Goal: Communication & Community: Answer question/provide support

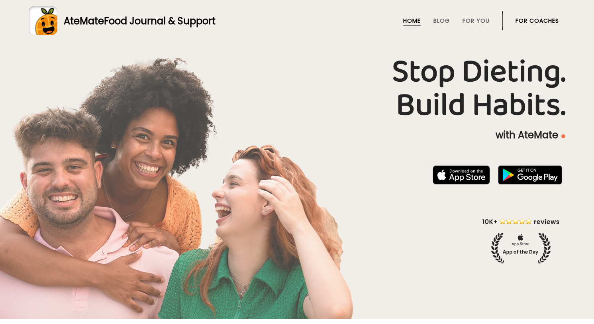
click at [545, 20] on link "For Coaches" at bounding box center [537, 21] width 43 height 6
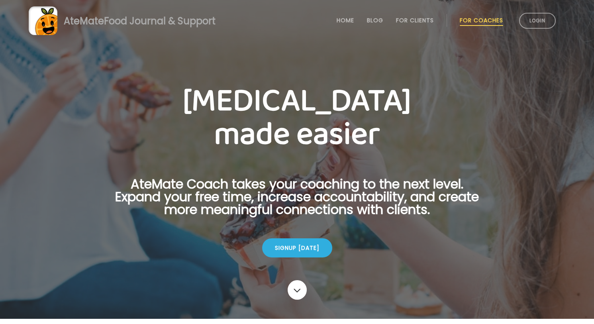
click at [545, 20] on link "Login" at bounding box center [537, 21] width 37 height 16
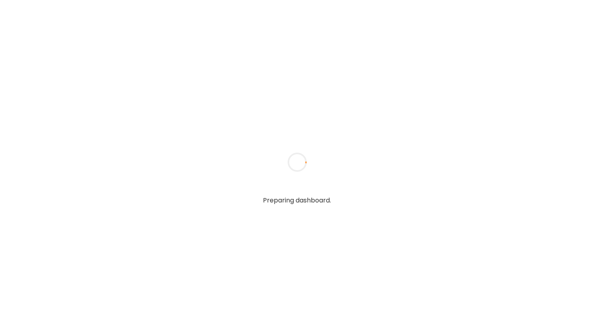
type textarea "**********"
type input "**********"
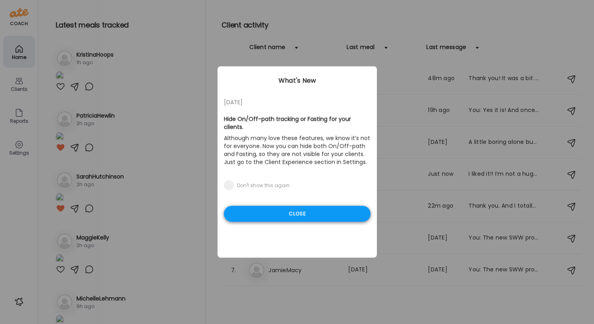
click at [336, 212] on div "Close" at bounding box center [297, 214] width 147 height 16
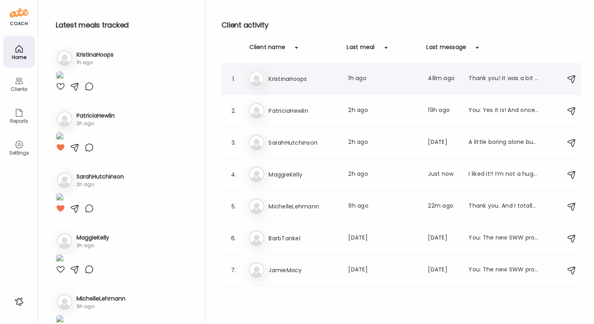
click at [420, 78] on div "Kr KristinaHoops Last meal: 1h ago Last message: 48m ago" at bounding box center [403, 79] width 310 height 18
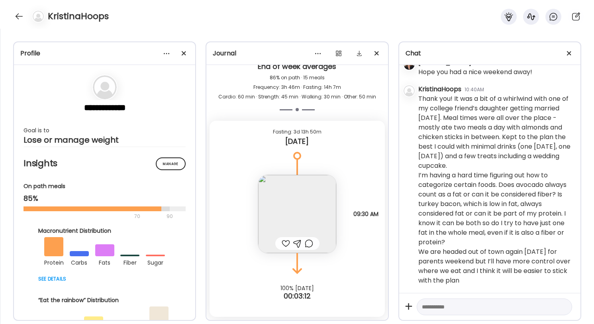
scroll to position [2388, 0]
click at [467, 308] on textarea at bounding box center [487, 307] width 131 height 10
click at [475, 310] on textarea "**********" at bounding box center [487, 301] width 131 height 19
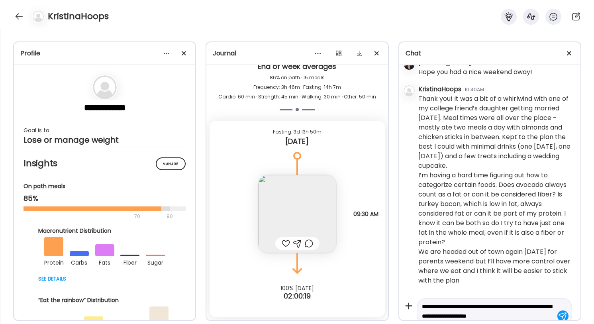
drag, startPoint x: 433, startPoint y: 307, endPoint x: 434, endPoint y: 303, distance: 4.3
click at [433, 307] on textarea "**********" at bounding box center [487, 311] width 131 height 19
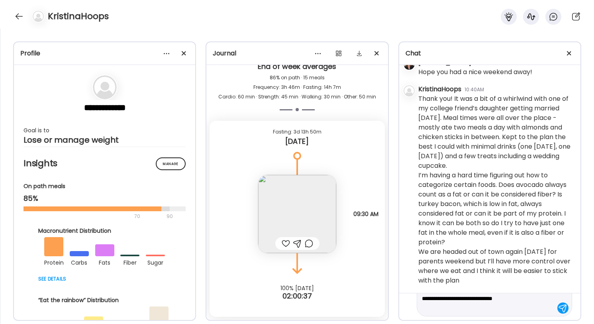
scroll to position [28, 0]
click at [513, 308] on textarea "**********" at bounding box center [487, 292] width 131 height 38
click at [506, 310] on textarea at bounding box center [487, 198] width 131 height 229
type textarea "**********"
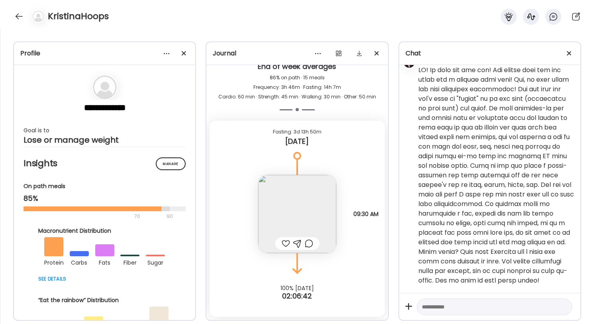
scroll to position [2616, 0]
click at [310, 209] on img at bounding box center [297, 214] width 78 height 78
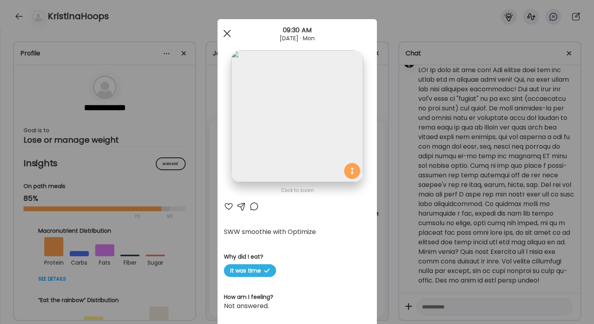
click at [227, 36] on div at bounding box center [227, 33] width 16 height 16
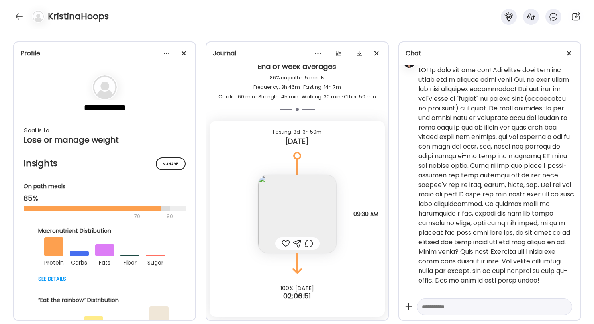
scroll to position [2635, 0]
click at [438, 310] on textarea at bounding box center [487, 307] width 131 height 10
type textarea "*"
click at [19, 14] on div at bounding box center [19, 16] width 13 height 13
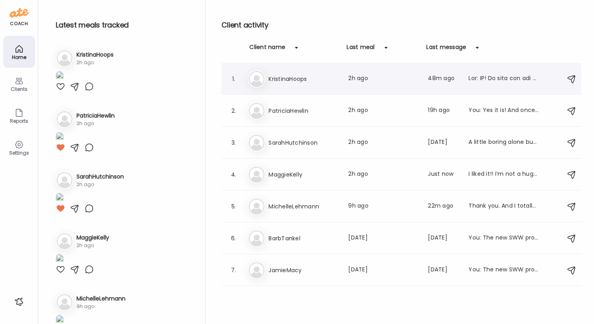
click at [302, 78] on h3 "KristinaHoops" at bounding box center [304, 79] width 70 height 10
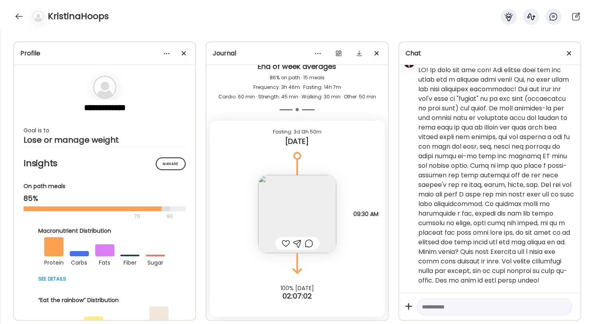
scroll to position [3522, 0]
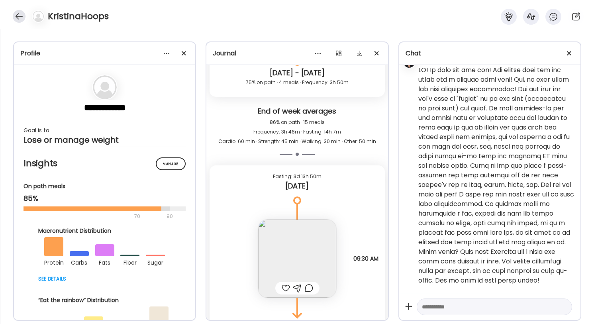
click at [20, 16] on div at bounding box center [19, 16] width 13 height 13
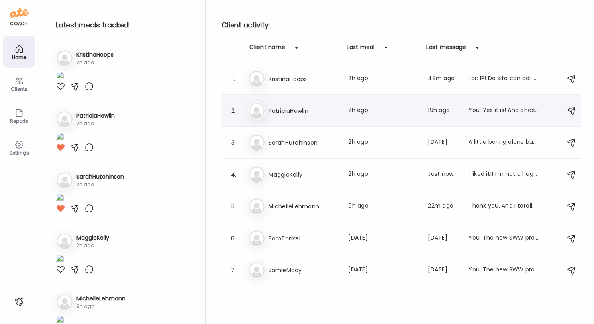
click at [270, 106] on h3 "PatriciaHewlin" at bounding box center [304, 111] width 70 height 10
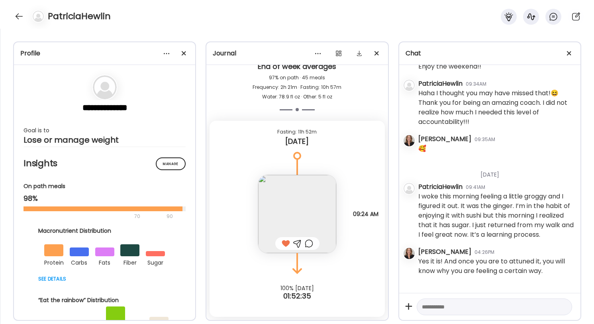
scroll to position [5706, 0]
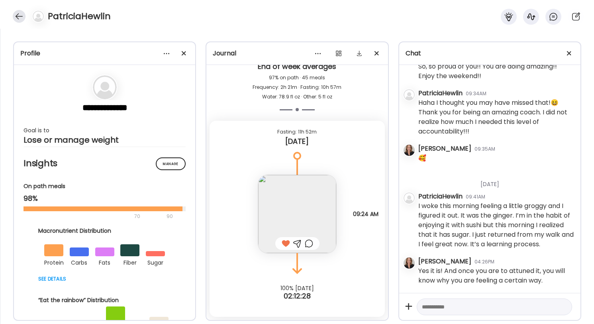
click at [18, 16] on div at bounding box center [19, 16] width 13 height 13
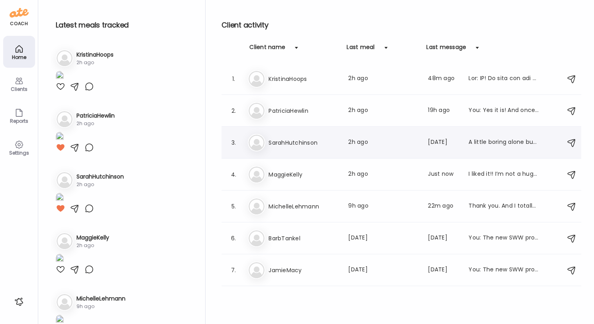
click at [284, 143] on h3 "SarahHutchinson" at bounding box center [304, 143] width 70 height 10
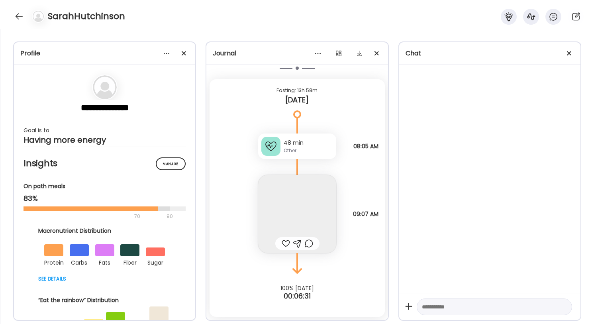
scroll to position [2357, 0]
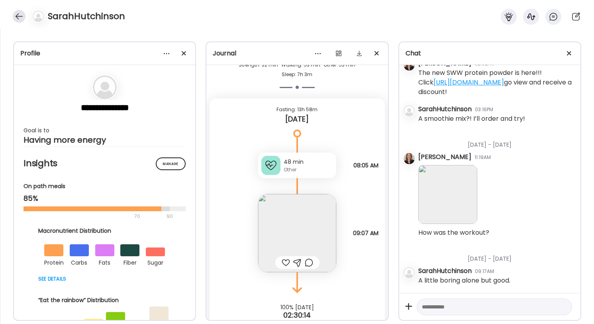
click at [18, 15] on div at bounding box center [19, 16] width 13 height 13
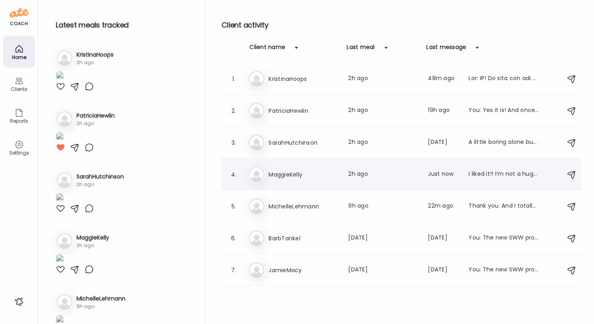
click at [305, 174] on h3 "MaggieKelly" at bounding box center [304, 175] width 70 height 10
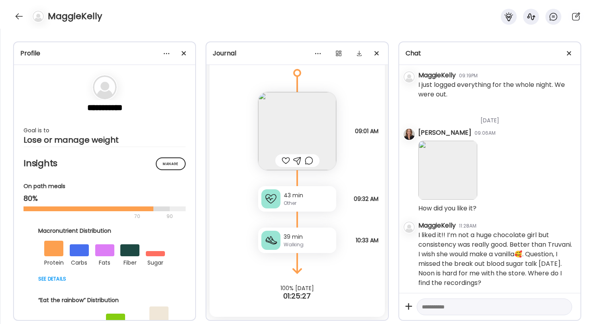
scroll to position [2862, 0]
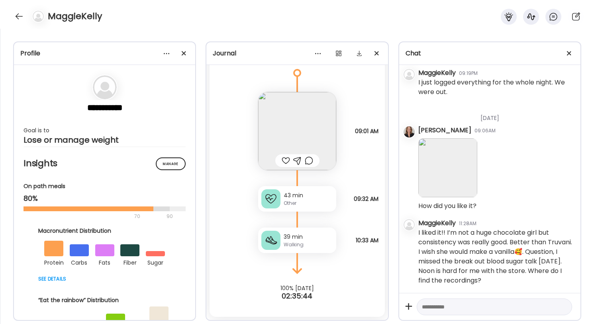
click at [445, 306] on textarea at bounding box center [487, 307] width 131 height 10
type textarea "**********"
click at [564, 308] on div at bounding box center [562, 308] width 11 height 11
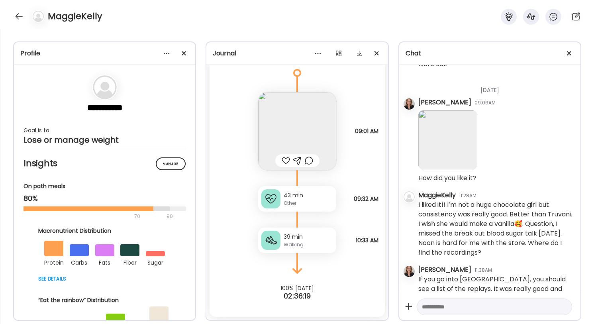
scroll to position [2908, 0]
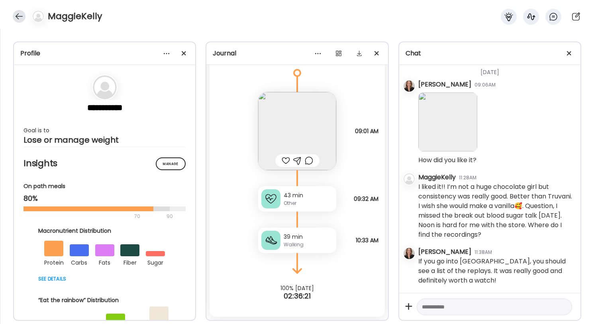
click at [24, 13] on div at bounding box center [19, 16] width 13 height 13
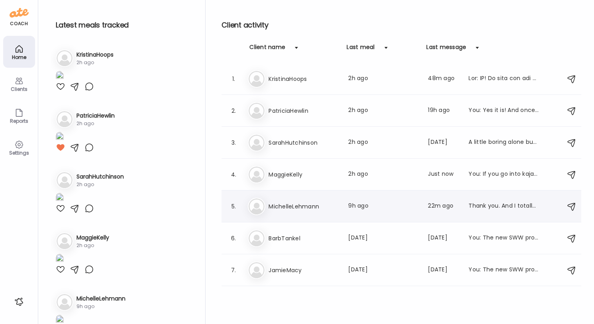
click at [307, 208] on h3 "MichelleLehmann" at bounding box center [304, 207] width 70 height 10
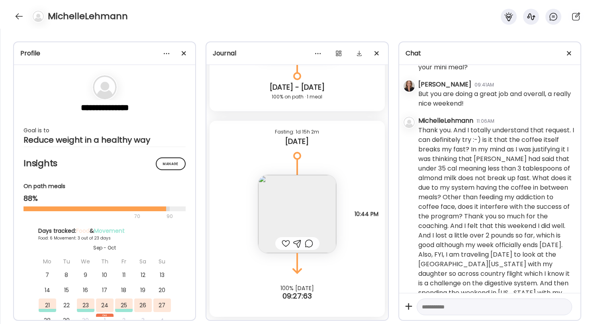
scroll to position [2682, 0]
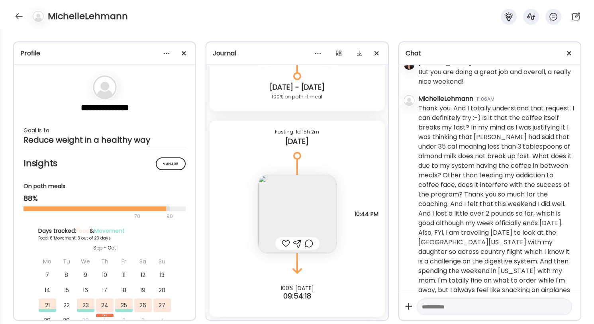
click at [427, 306] on textarea at bounding box center [487, 307] width 131 height 10
type textarea "*"
type textarea "***"
